Goal: Task Accomplishment & Management: Manage account settings

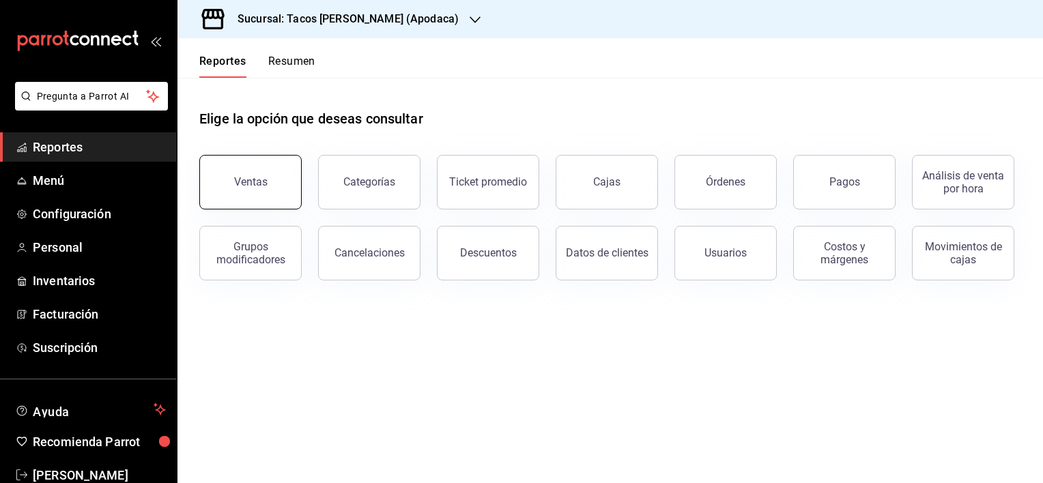
click at [270, 190] on button "Ventas" at bounding box center [250, 182] width 102 height 55
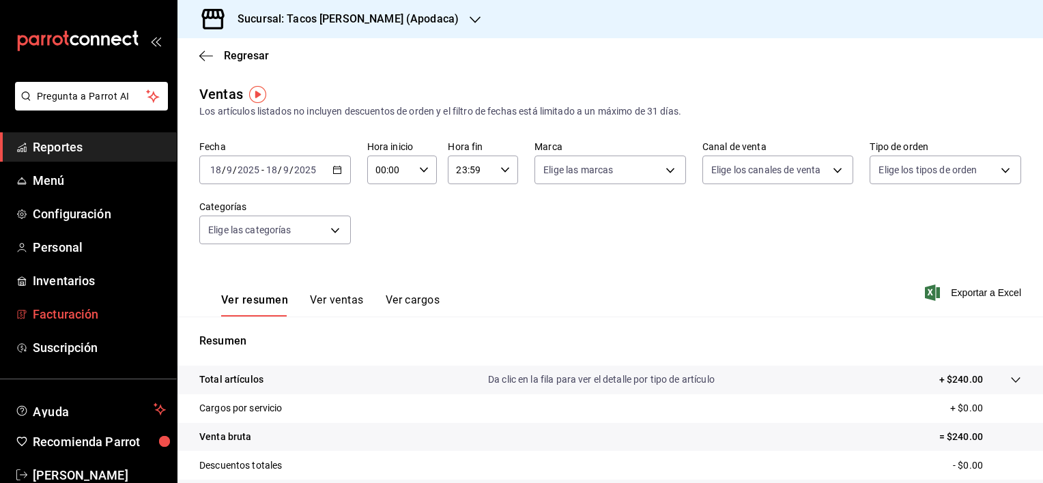
click at [55, 307] on span "Facturación" at bounding box center [99, 314] width 133 height 18
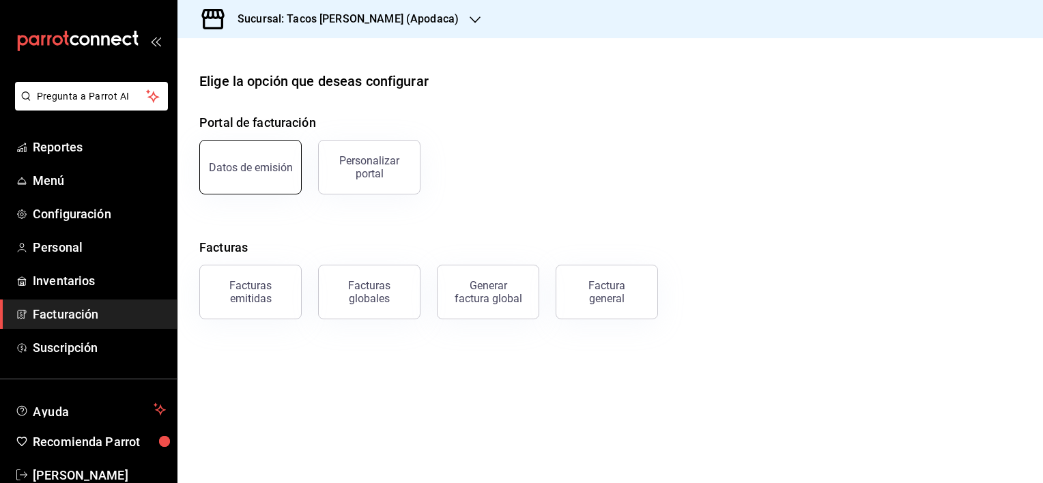
click at [266, 166] on div "Datos de emisión" at bounding box center [251, 167] width 84 height 13
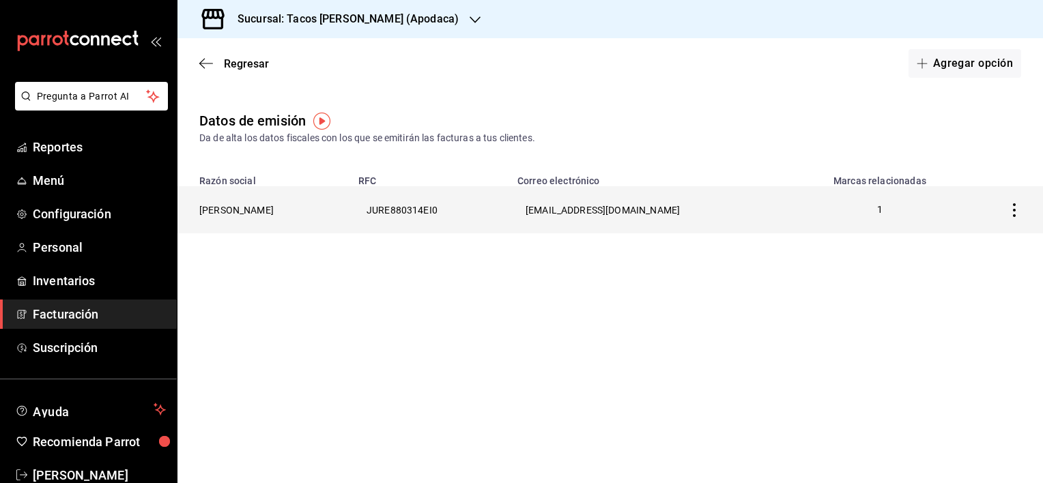
click at [271, 212] on th "[PERSON_NAME]" at bounding box center [264, 209] width 173 height 47
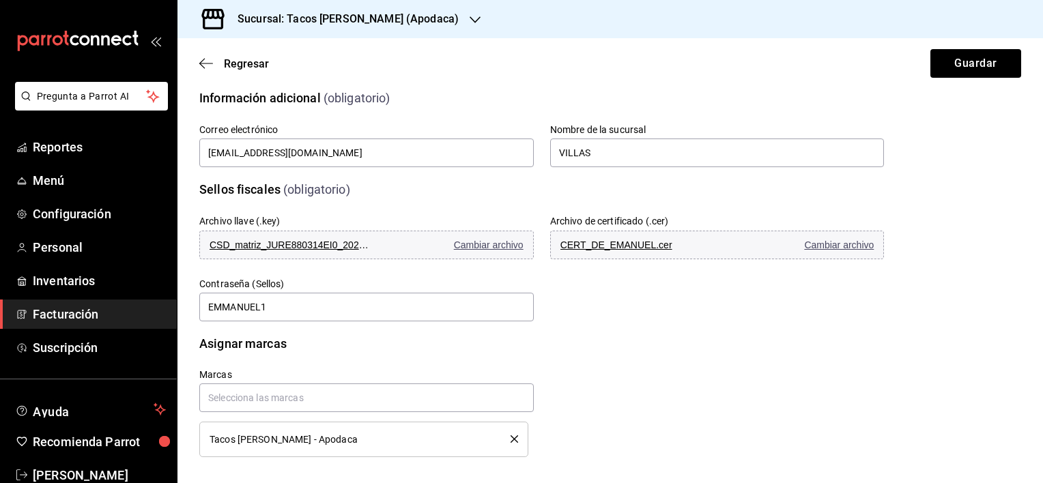
scroll to position [365, 0]
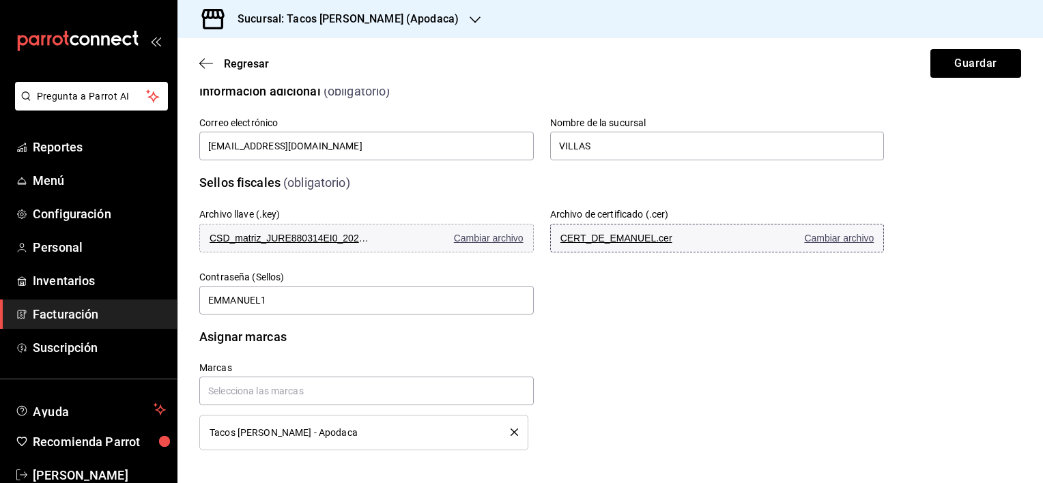
click at [817, 238] on span "Cambiar archivo" at bounding box center [839, 238] width 70 height 11
click at [978, 73] on button "Guardar" at bounding box center [976, 63] width 91 height 29
click at [817, 236] on span "Cambiar archivo" at bounding box center [839, 238] width 70 height 11
click at [207, 59] on icon "button" at bounding box center [206, 63] width 14 height 12
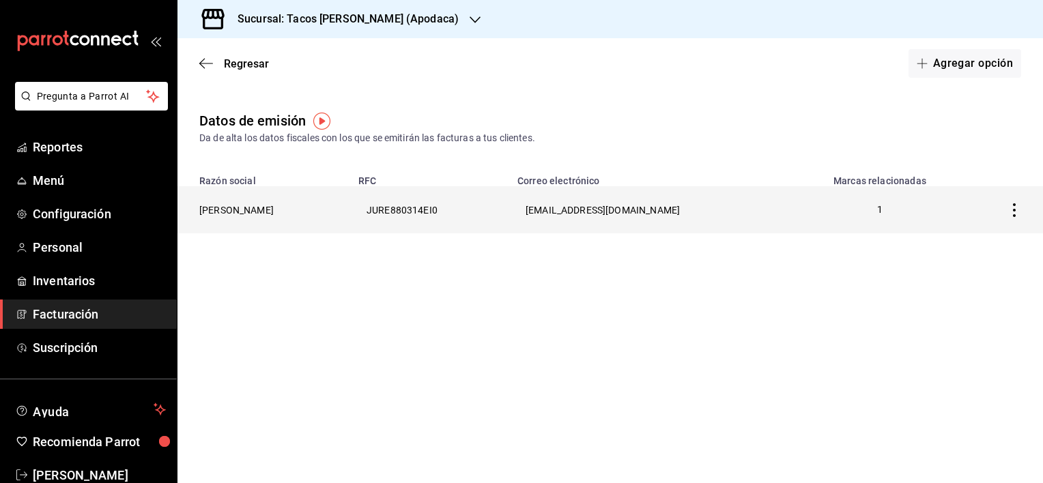
click at [254, 208] on th "[PERSON_NAME]" at bounding box center [264, 209] width 173 height 47
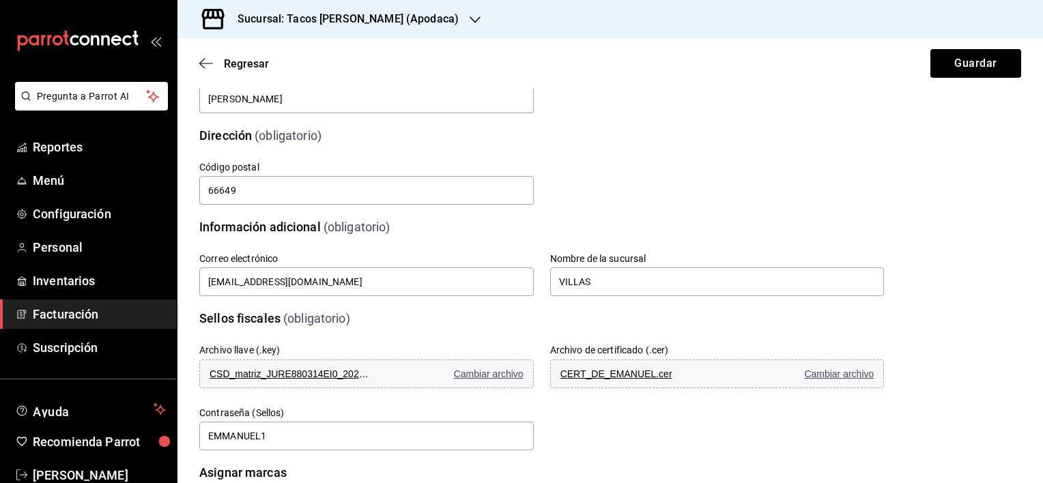
scroll to position [229, 0]
click at [63, 250] on span "Personal" at bounding box center [99, 247] width 133 height 18
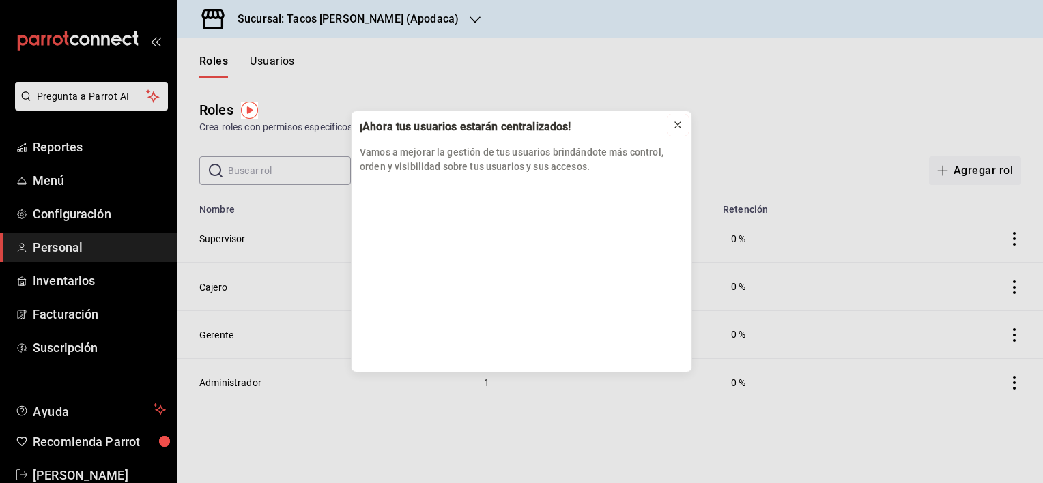
click at [684, 120] on button at bounding box center [678, 125] width 22 height 22
